Goal: Information Seeking & Learning: Understand process/instructions

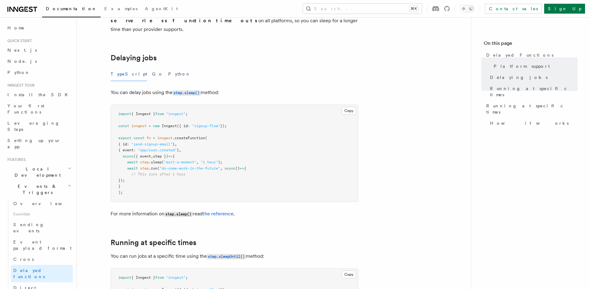
scroll to position [194, 0]
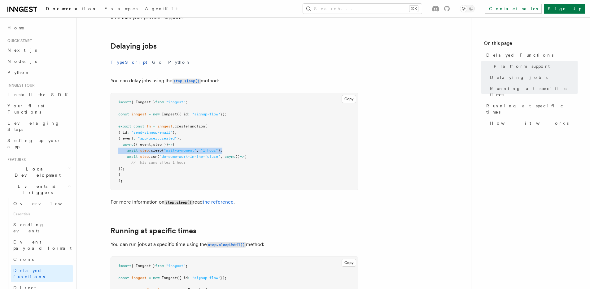
drag, startPoint x: 216, startPoint y: 139, endPoint x: 116, endPoint y: 141, distance: 99.7
click at [116, 141] on pre "import { Inngest } from "inngest" ; const inngest = new Inngest ({ id : "signup…" at bounding box center [234, 141] width 247 height 97
copy span "await step .sleep ( "wait-a-moment" , "1 hour" );"
drag, startPoint x: 161, startPoint y: 158, endPoint x: 121, endPoint y: 150, distance: 40.8
click at [121, 150] on pre "import { Inngest } from "inngest" ; const inngest = new Inngest ({ id : "signup…" at bounding box center [234, 141] width 247 height 97
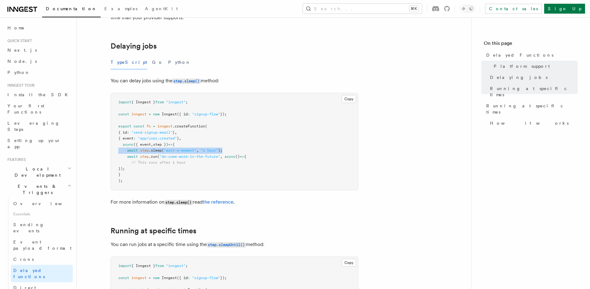
copy code "await step .run ( "do-some-work-in-the-future" , async () => { // This runs aft…"
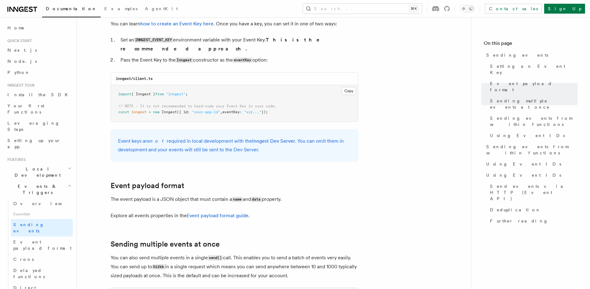
scroll to position [392, 0]
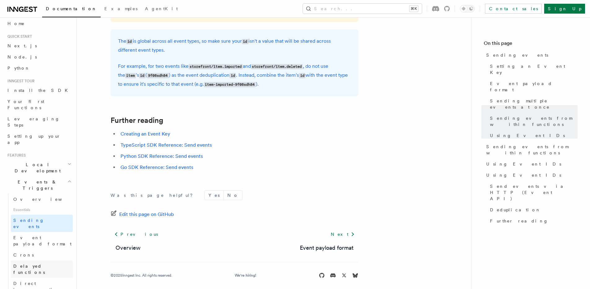
scroll to position [10, 0]
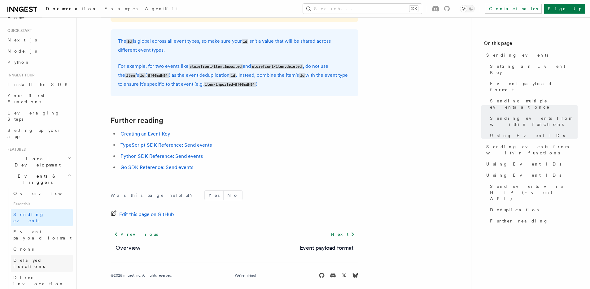
click at [44, 258] on span "Delayed functions" at bounding box center [29, 263] width 32 height 11
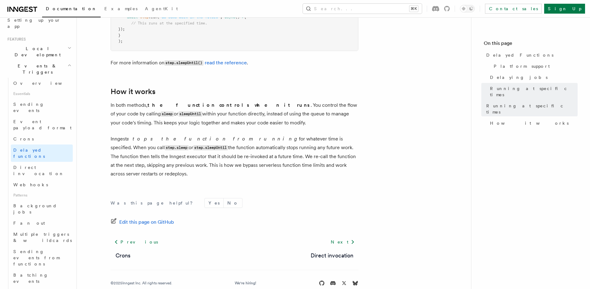
scroll to position [243, 0]
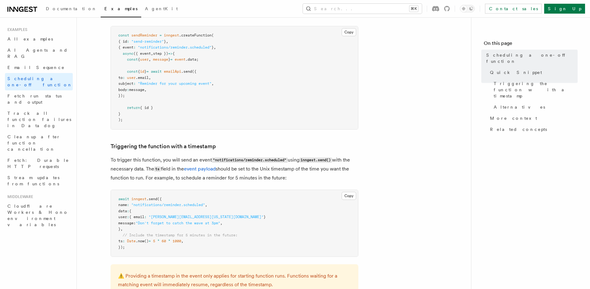
scroll to position [153, 0]
